Goal: Check status: Check status

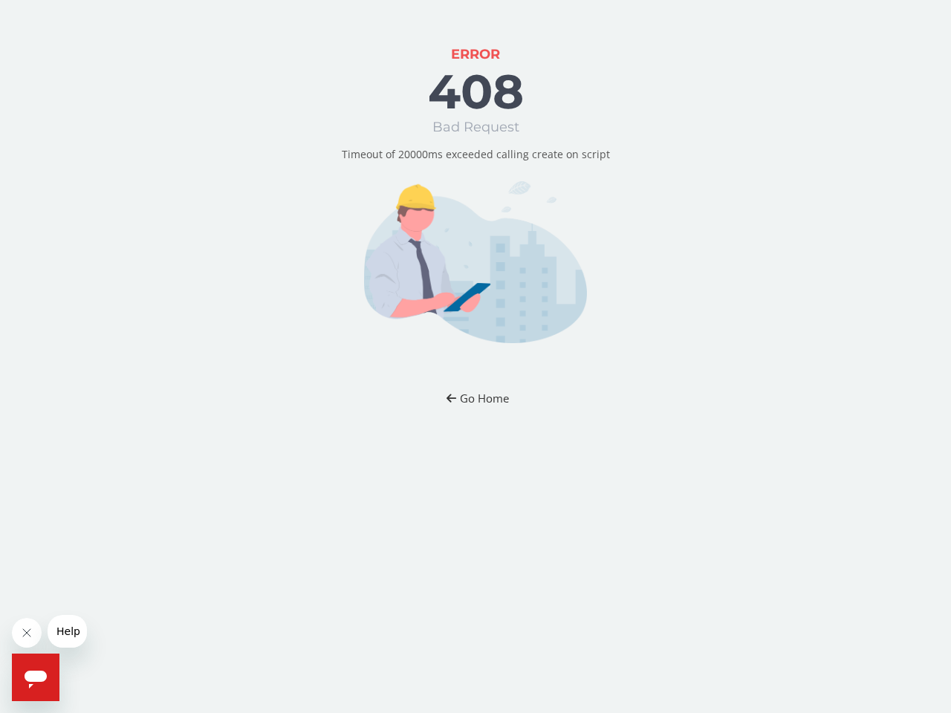
click at [475, 398] on button "Go Home" at bounding box center [475, 398] width 87 height 27
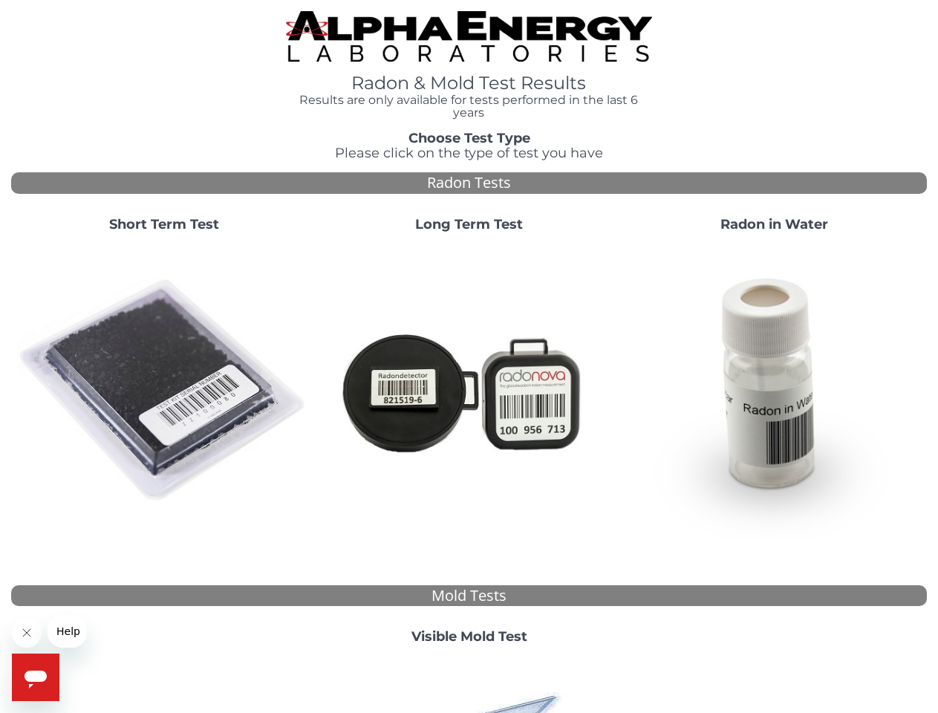
click at [27, 633] on icon "Close message from company" at bounding box center [26, 632] width 7 height 7
click at [67, 631] on span "Help" at bounding box center [68, 632] width 24 height 12
click at [36, 678] on icon "Open messaging window" at bounding box center [36, 680] width 22 height 18
